Goal: Transaction & Acquisition: Obtain resource

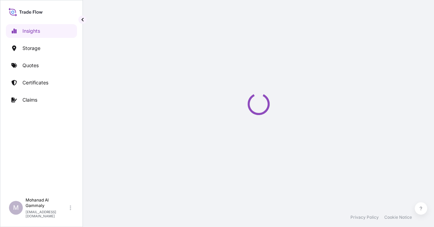
select select "2025"
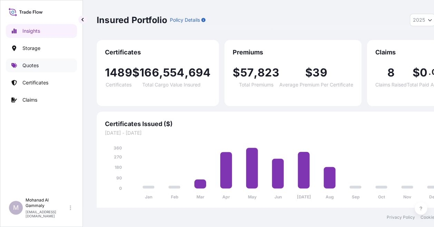
click at [36, 65] on p "Quotes" at bounding box center [30, 65] width 16 height 7
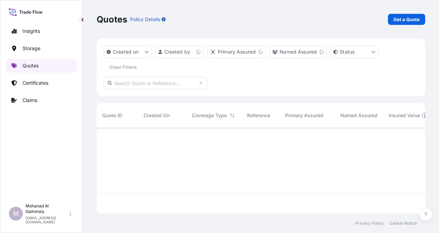
scroll to position [84, 323]
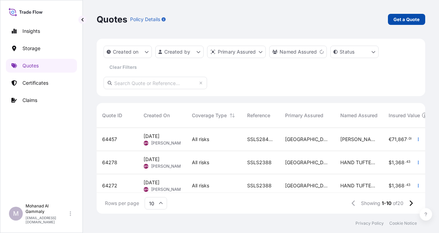
click at [402, 20] on p "Get a Quote" at bounding box center [406, 19] width 26 height 7
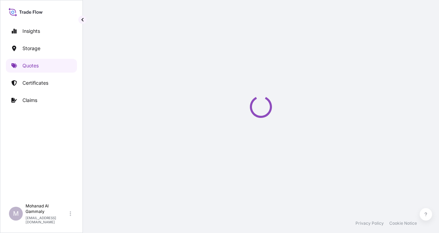
select select "Water"
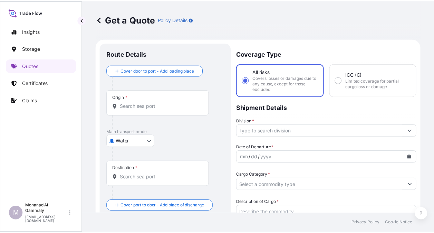
scroll to position [11, 0]
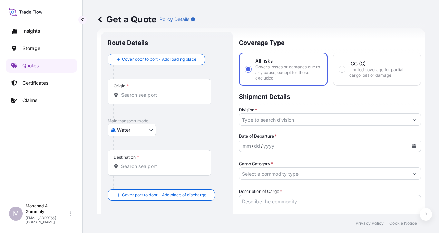
click at [173, 89] on div "Origin *" at bounding box center [160, 92] width 104 height 26
click at [173, 91] on input "Origin *" at bounding box center [161, 94] width 81 height 7
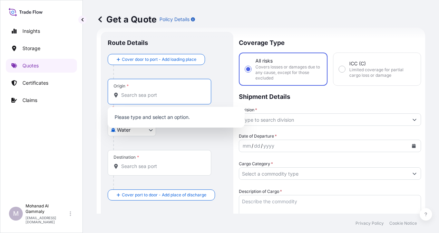
paste input "[GEOGRAPHIC_DATA]"
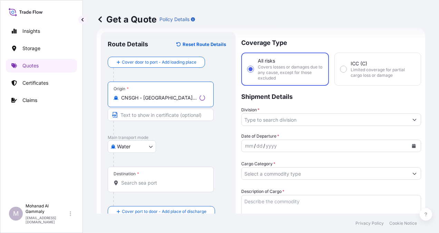
type input "CNSGH - [GEOGRAPHIC_DATA], [GEOGRAPHIC_DATA]"
click at [139, 179] on input "Destination *" at bounding box center [163, 182] width 84 height 7
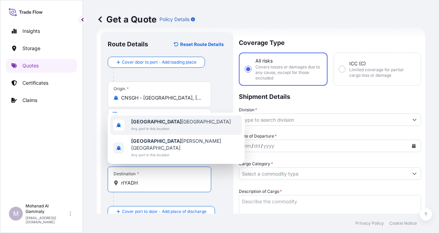
click at [142, 125] on span "[GEOGRAPHIC_DATA] [GEOGRAPHIC_DATA]" at bounding box center [181, 121] width 100 height 7
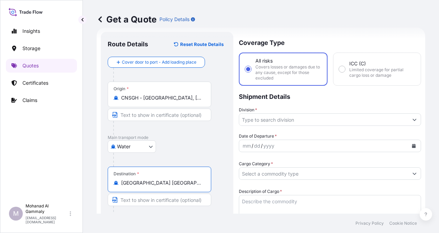
type input "[GEOGRAPHIC_DATA] [GEOGRAPHIC_DATA]"
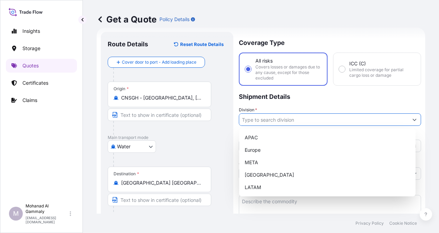
click at [412, 118] on icon "Show suggestions" at bounding box center [414, 119] width 4 height 4
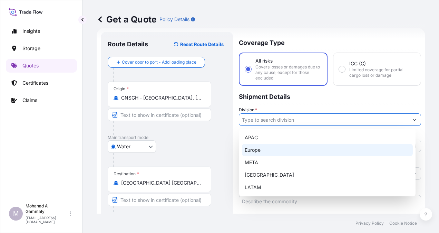
click at [267, 150] on div "Europe" at bounding box center [327, 150] width 171 height 12
type input "Europe"
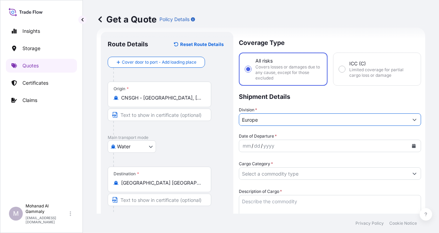
click at [268, 146] on div "yyyy" at bounding box center [269, 146] width 12 height 8
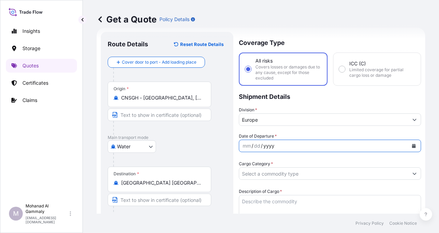
click at [412, 144] on icon "Calendar" at bounding box center [414, 146] width 4 height 4
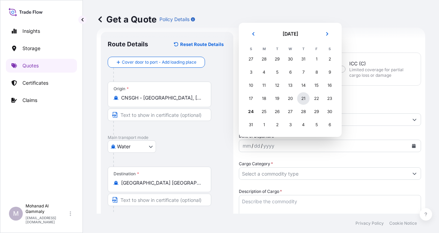
click at [299, 101] on div "21" at bounding box center [303, 98] width 12 height 12
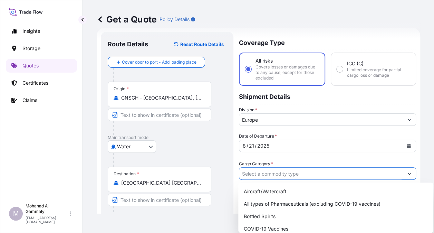
click at [274, 174] on input "Cargo Category *" at bounding box center [321, 173] width 164 height 12
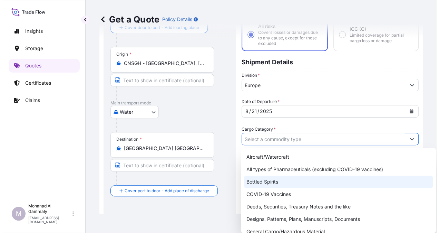
scroll to position [35, 0]
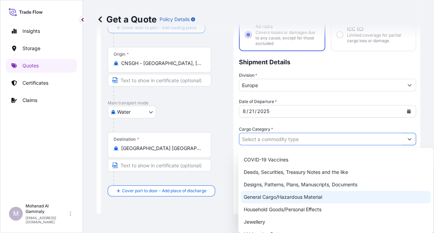
click at [270, 197] on div "General Cargo/Hazardous Material" at bounding box center [335, 197] width 189 height 12
type input "General Cargo/Hazardous Material"
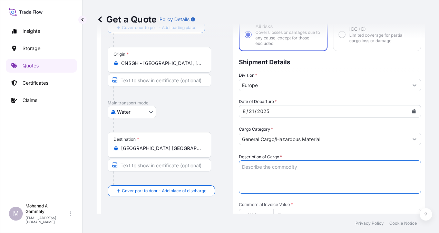
click at [265, 178] on textarea "Description of Cargo *" at bounding box center [330, 176] width 182 height 33
paste textarea "security seals"
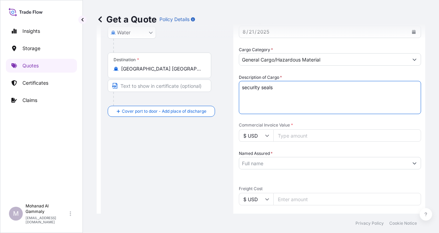
scroll to position [149, 0]
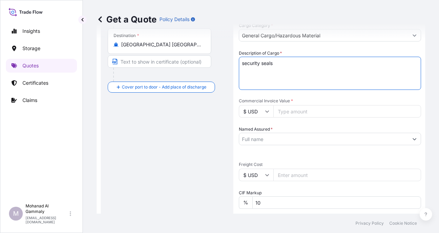
type textarea "security seals"
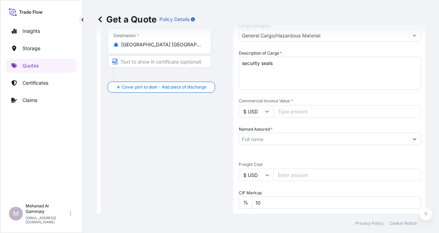
paste input "21480.00"
type input "21480.00"
click at [291, 128] on div "Named Assured *" at bounding box center [330, 135] width 182 height 19
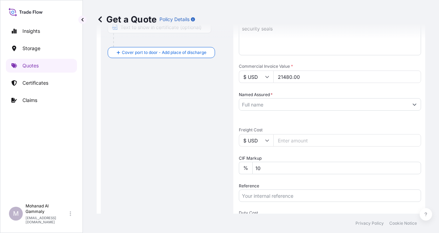
click at [276, 164] on input "10" at bounding box center [336, 168] width 169 height 12
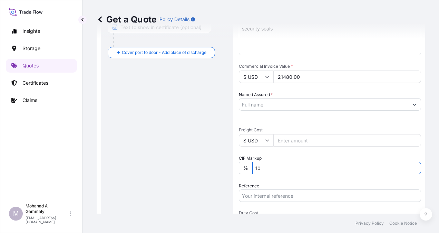
type input "1"
type input "0"
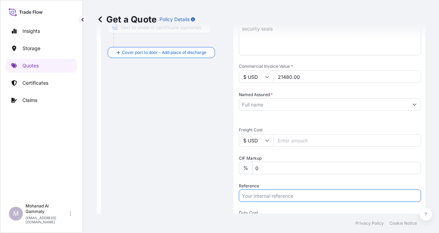
paste input "PO#22002176"
paste input "3315239722"
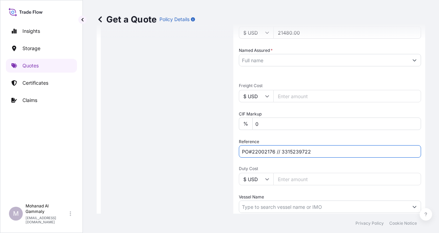
scroll to position [172, 0]
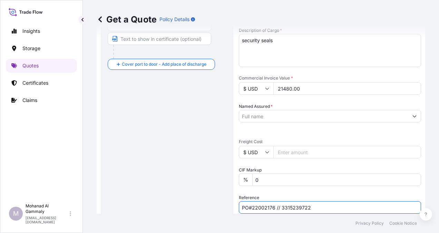
type input "PO#22002176 // 3315239722"
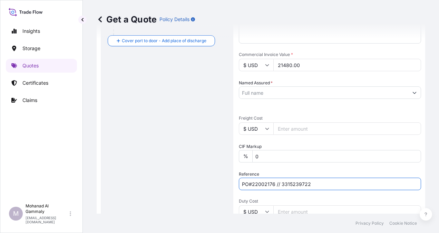
scroll to position [207, 0]
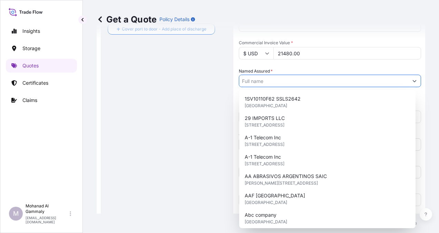
paste input "To:CATRION CATERING HOLDING COMPANY"
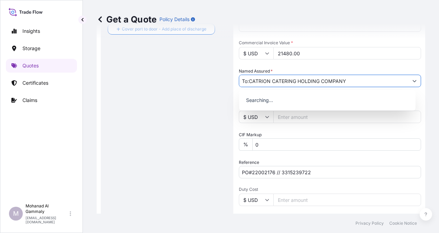
click at [249, 83] on input "To:CATRION CATERING HOLDING COMPANY" at bounding box center [323, 81] width 169 height 12
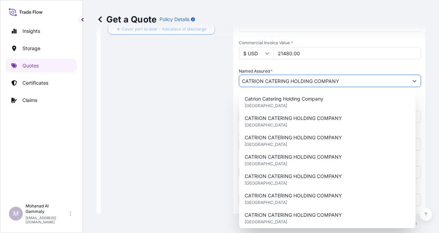
type input "CATRION CATERING HOLDING COMPANY"
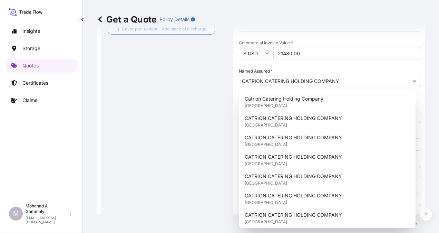
click at [281, 68] on div "Named Assured * CATRION CATERING HOLDING COMPANY" at bounding box center [330, 77] width 182 height 19
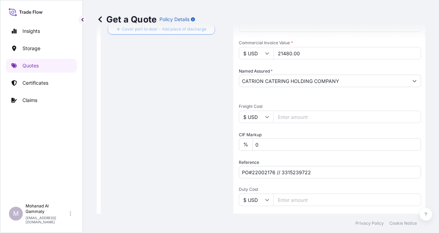
scroll to position [310, 0]
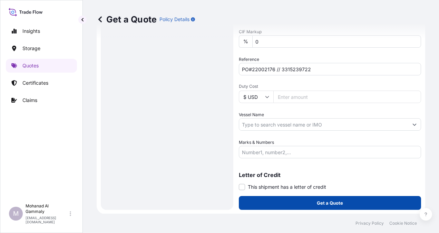
click at [282, 198] on button "Get a Quote" at bounding box center [330, 203] width 182 height 14
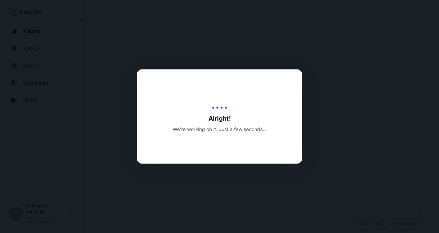
select select "Water"
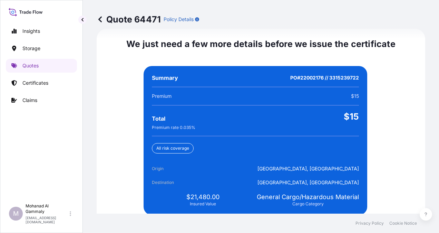
scroll to position [1692, 0]
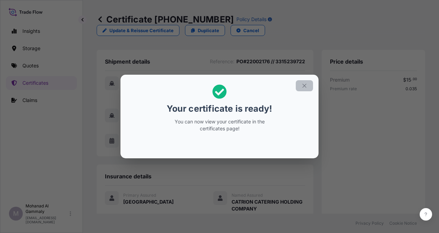
click at [305, 87] on icon "button" at bounding box center [304, 85] width 6 height 6
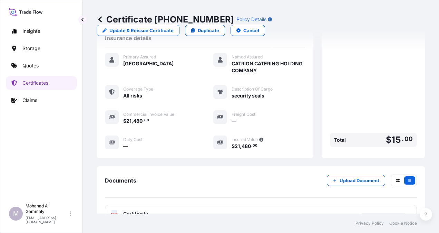
scroll to position [186, 0]
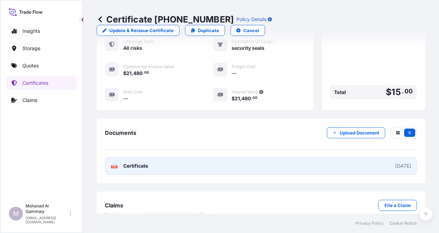
click at [298, 157] on link "PDF Certificate [DATE]" at bounding box center [261, 166] width 312 height 18
